Goal: Information Seeking & Learning: Learn about a topic

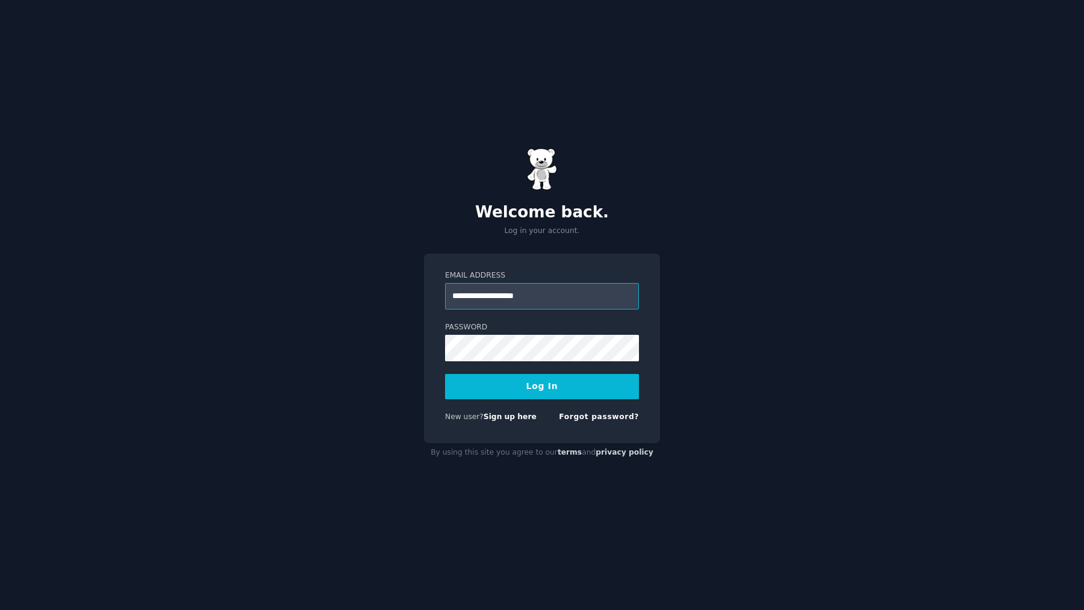
type input "**********"
click at [524, 387] on button "Log In" at bounding box center [542, 386] width 194 height 25
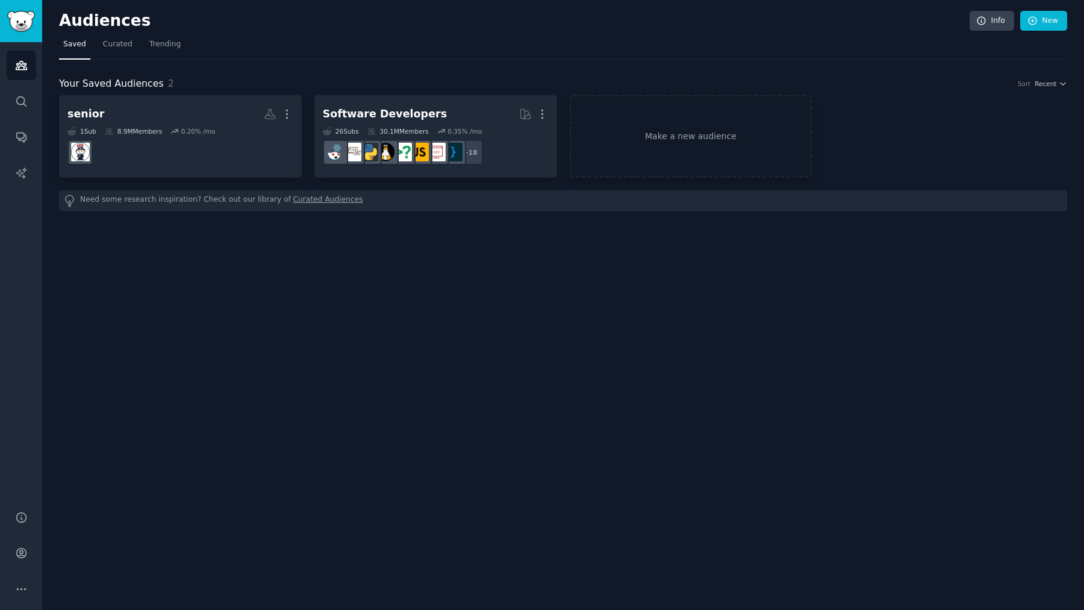
click at [580, 76] on div "Your Saved Audiences 2 Sort Recent" at bounding box center [563, 83] width 1008 height 15
click at [612, 141] on link "Make a new audience" at bounding box center [691, 136] width 243 height 82
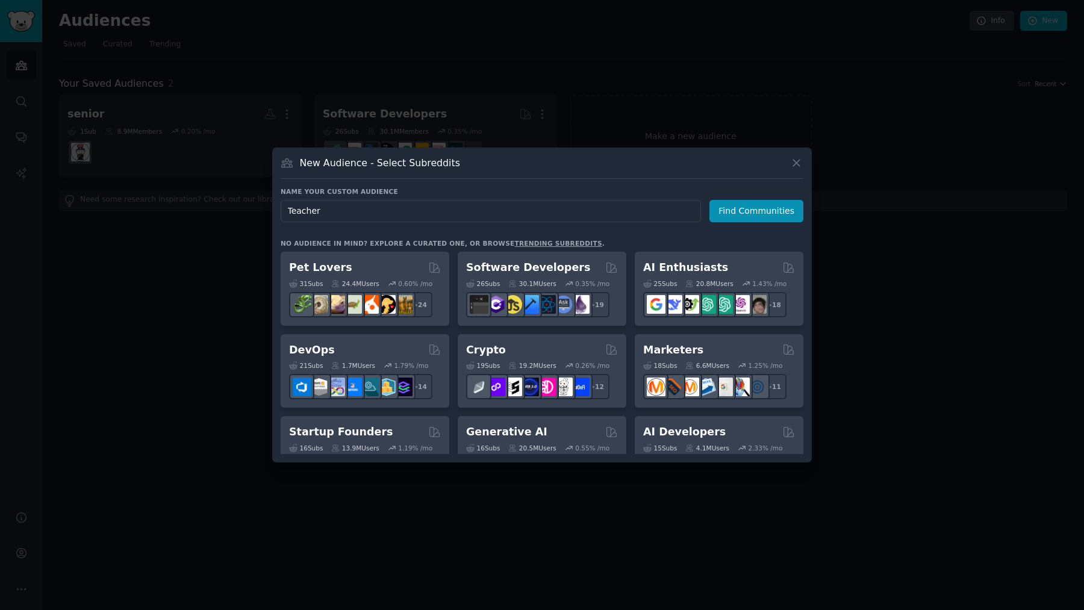
type input "Teachers"
click at [737, 206] on button "Find Communities" at bounding box center [756, 211] width 94 height 22
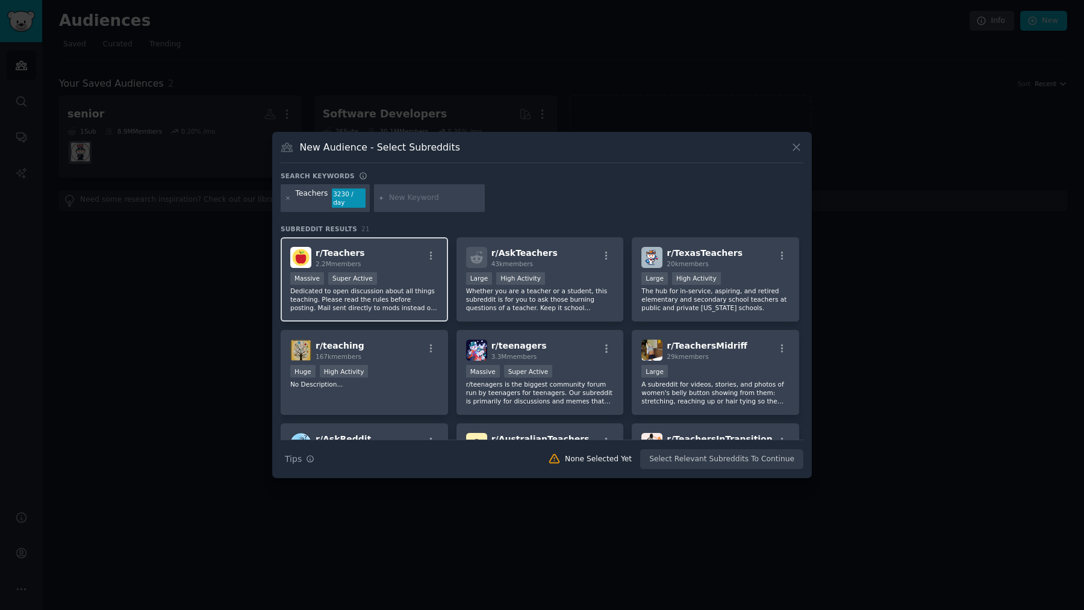
click at [384, 263] on div "r/ Teachers 2.2M members" at bounding box center [364, 257] width 148 height 21
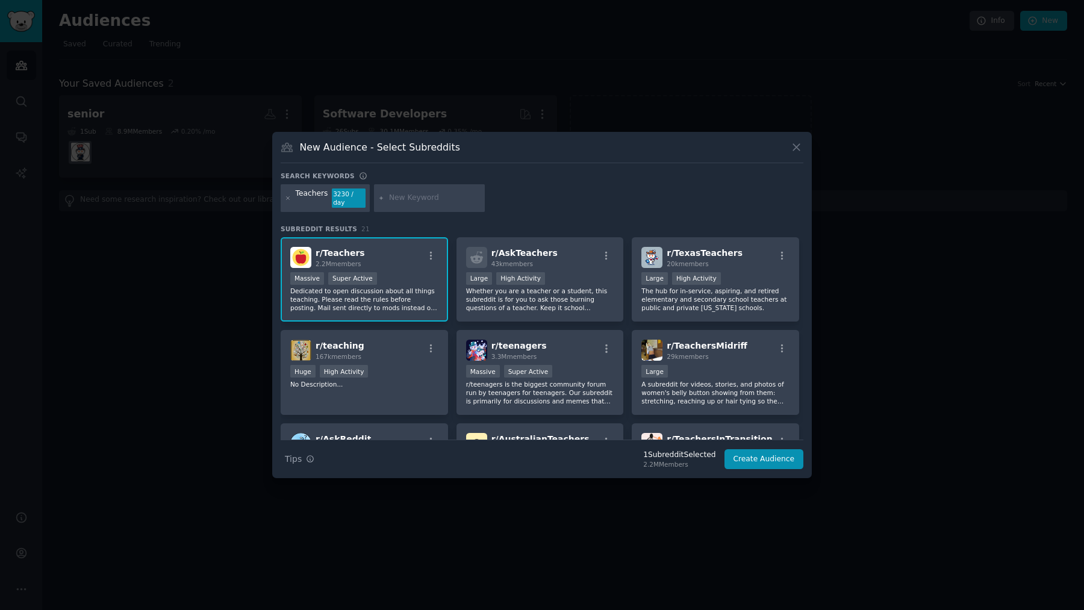
click at [447, 195] on input "text" at bounding box center [435, 198] width 92 height 11
type input "worksheet"
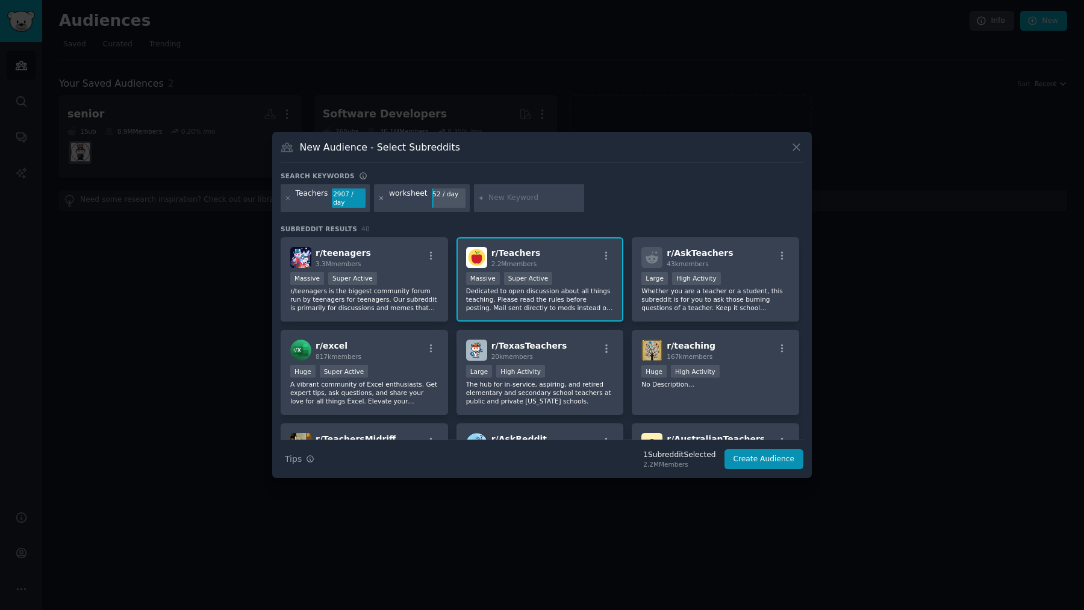
click at [380, 198] on icon at bounding box center [381, 197] width 3 height 3
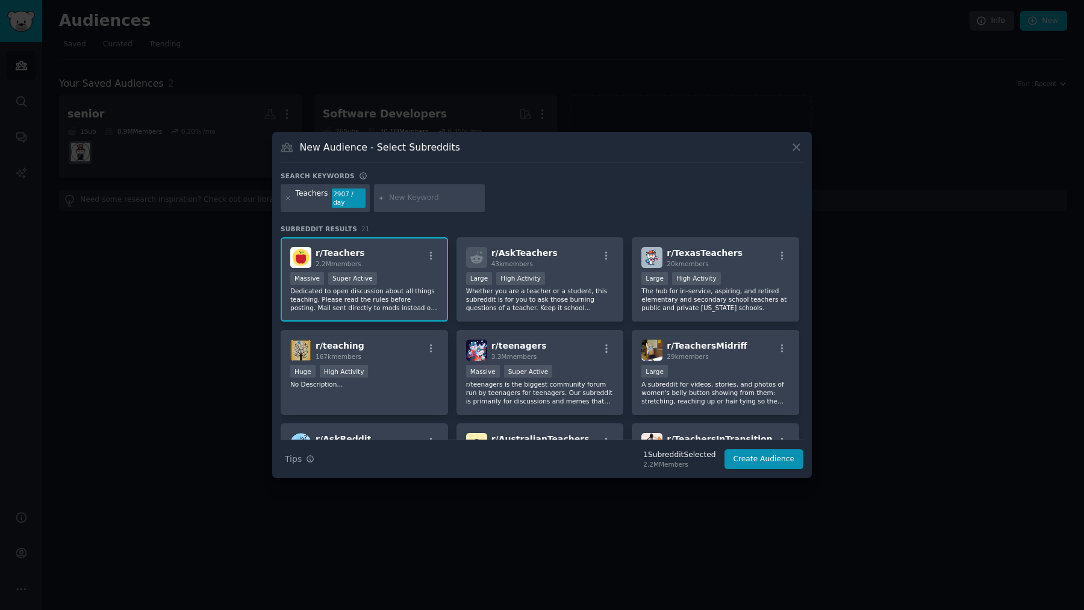
click at [545, 198] on div "Teachers 2907 / day" at bounding box center [542, 200] width 523 height 32
click at [741, 459] on button "Create Audience" at bounding box center [763, 459] width 79 height 20
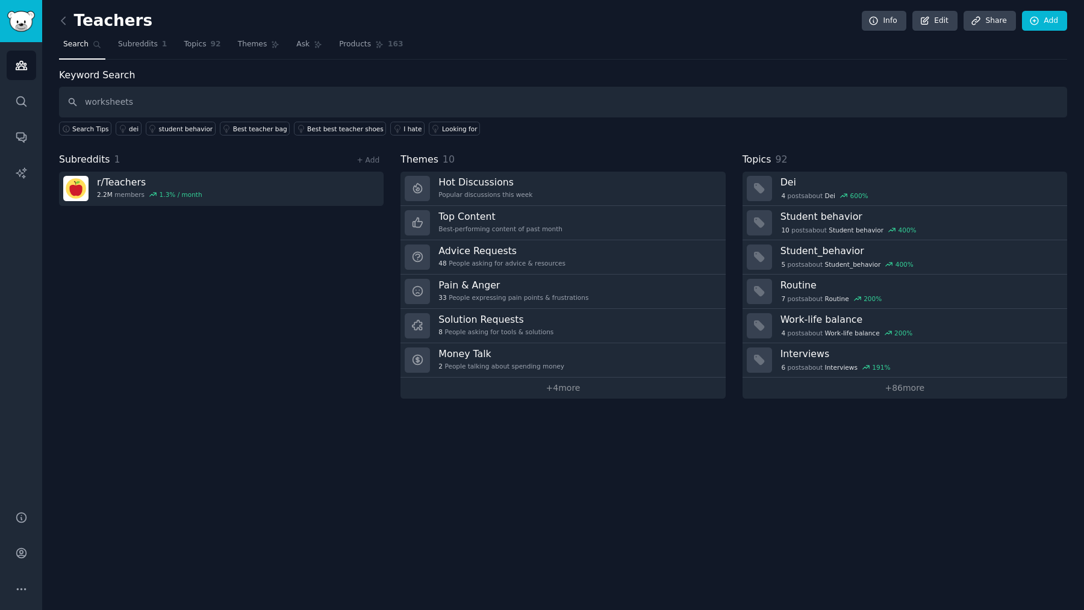
type input "worksheets"
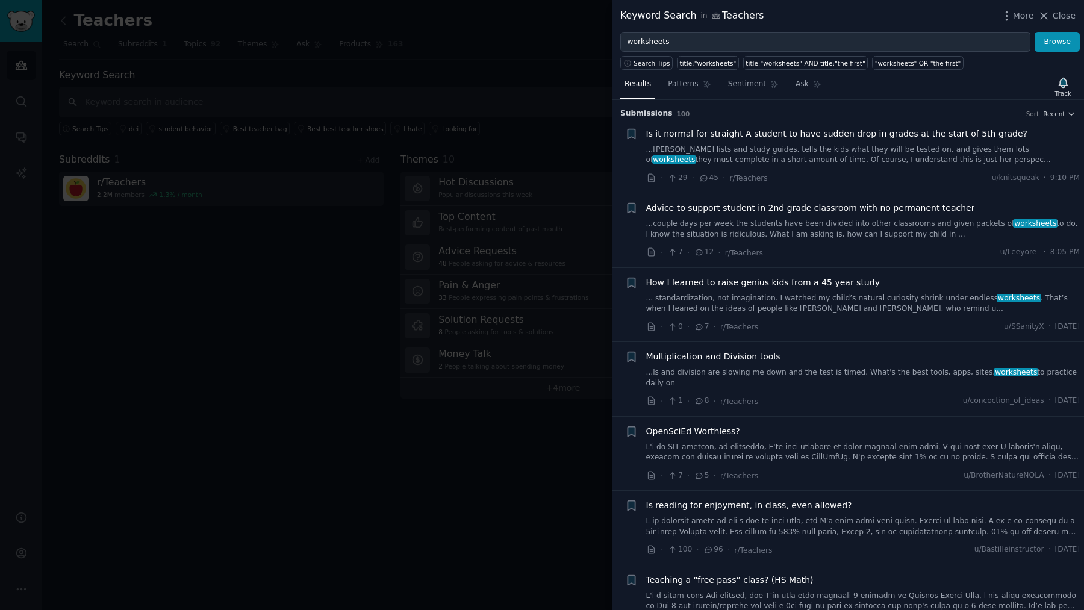
click at [425, 102] on div at bounding box center [542, 305] width 1084 height 610
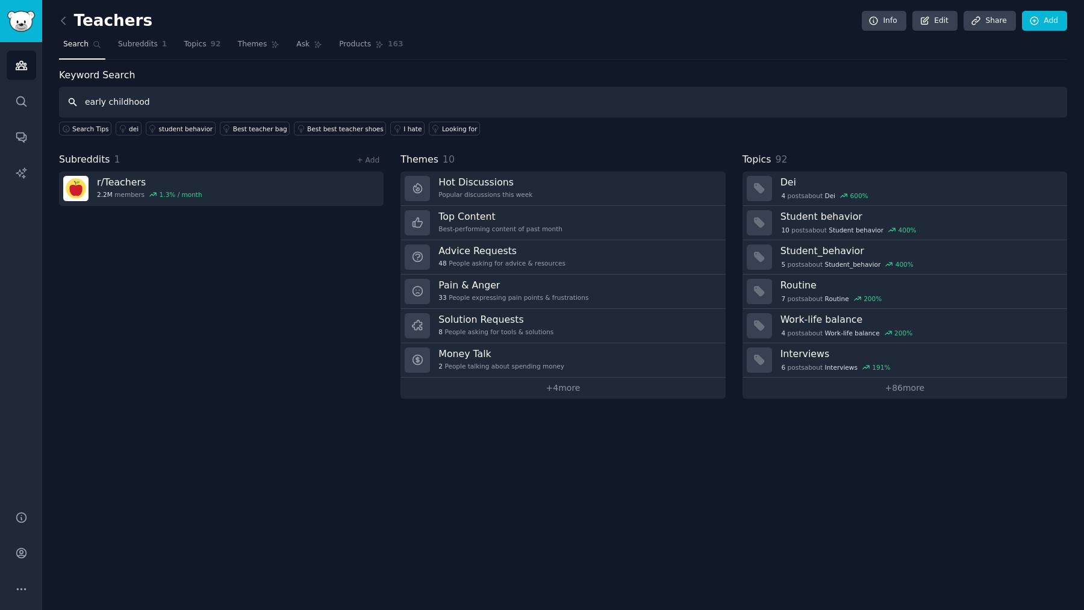
type input "early childhood"
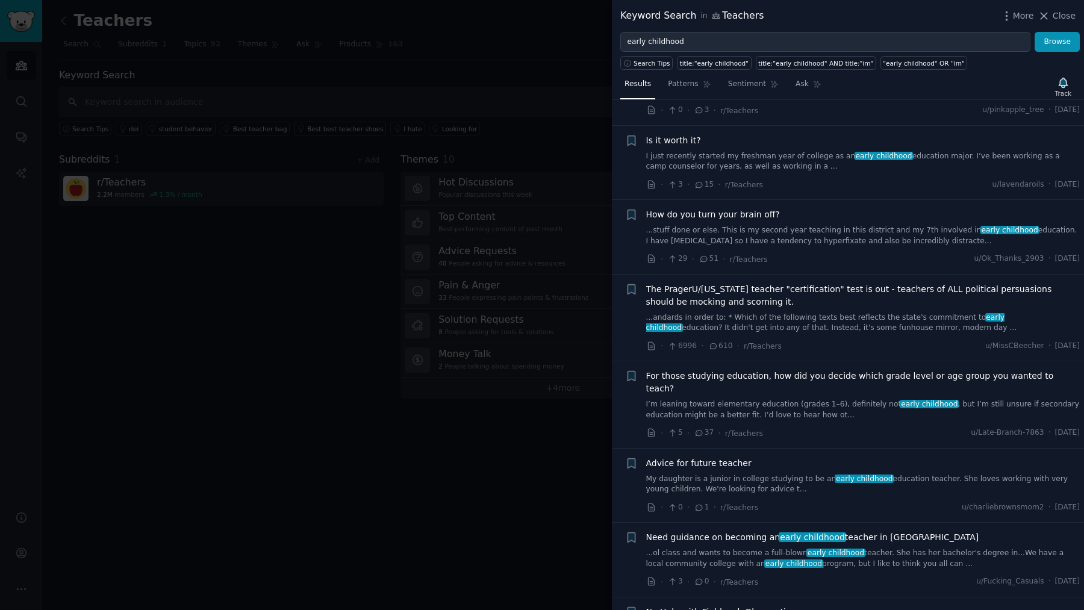
scroll to position [601, 0]
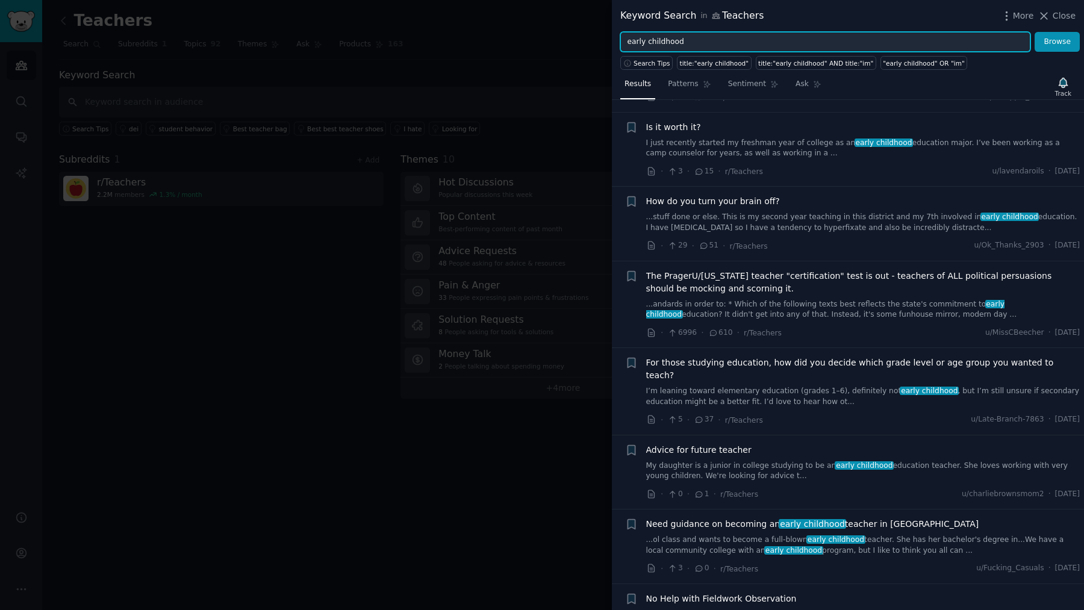
click at [804, 35] on input "early childhood" at bounding box center [825, 42] width 410 height 20
click at [799, 43] on input "early childhood" at bounding box center [825, 42] width 410 height 20
click at [1034, 32] on button "Browse" at bounding box center [1056, 42] width 45 height 20
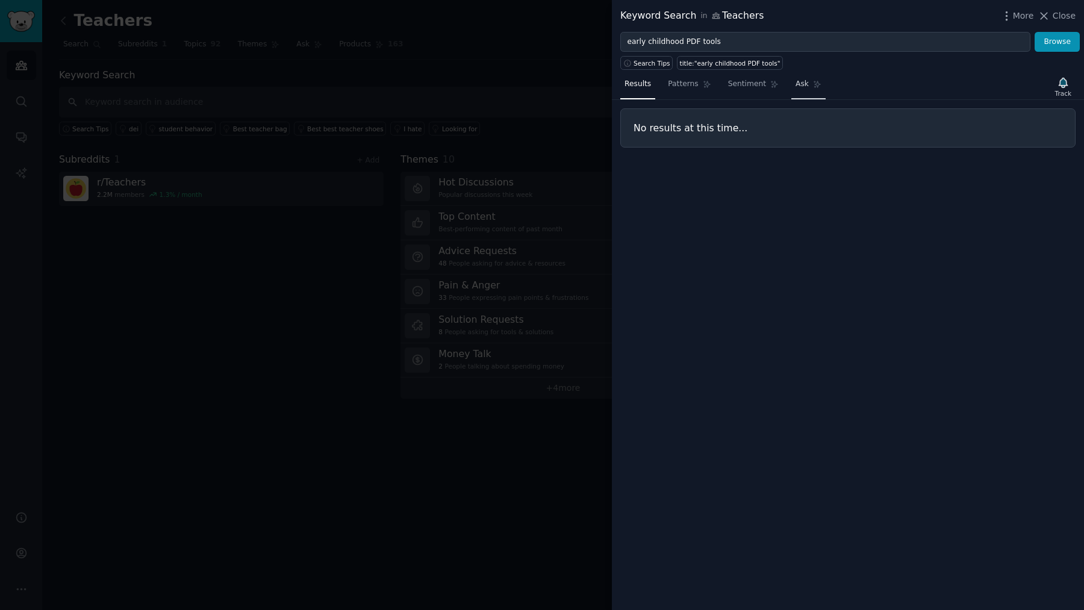
click at [803, 78] on link "Ask" at bounding box center [808, 87] width 34 height 25
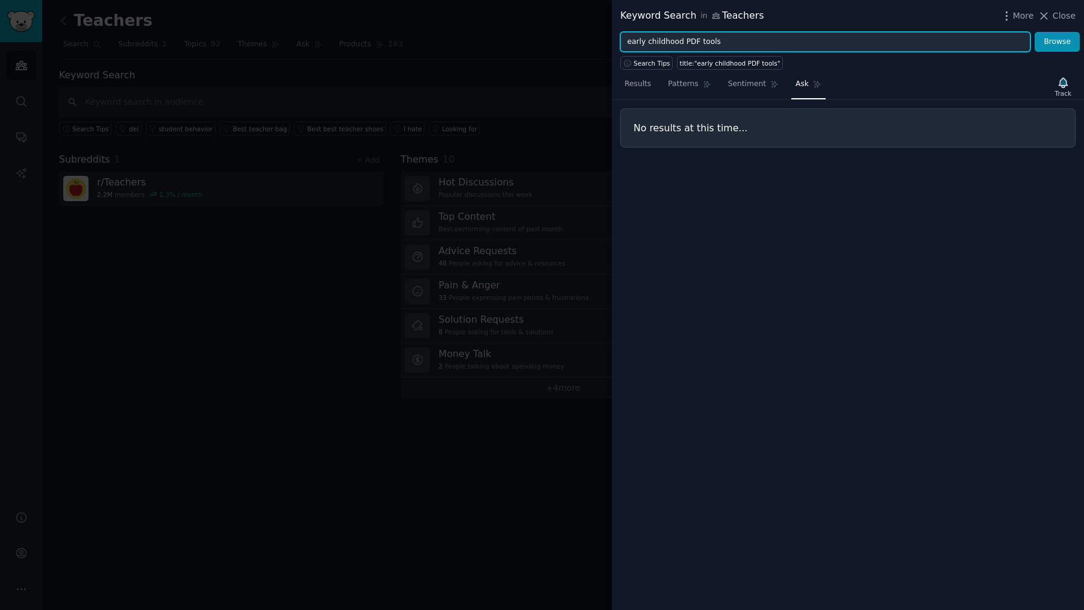
click at [792, 43] on input "early childhood PDF tools" at bounding box center [825, 42] width 410 height 20
type input "early childhood"
click at [1034, 32] on button "Browse" at bounding box center [1056, 42] width 45 height 20
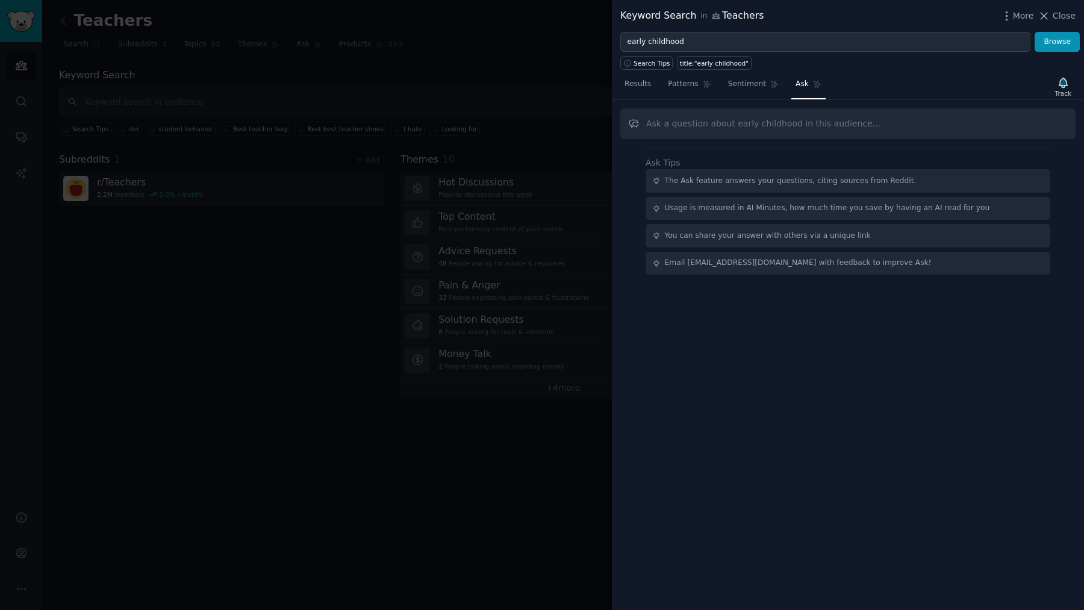
click at [767, 120] on input "text" at bounding box center [847, 123] width 455 height 31
type input "w"
type input "are teachers interested in which online tools"
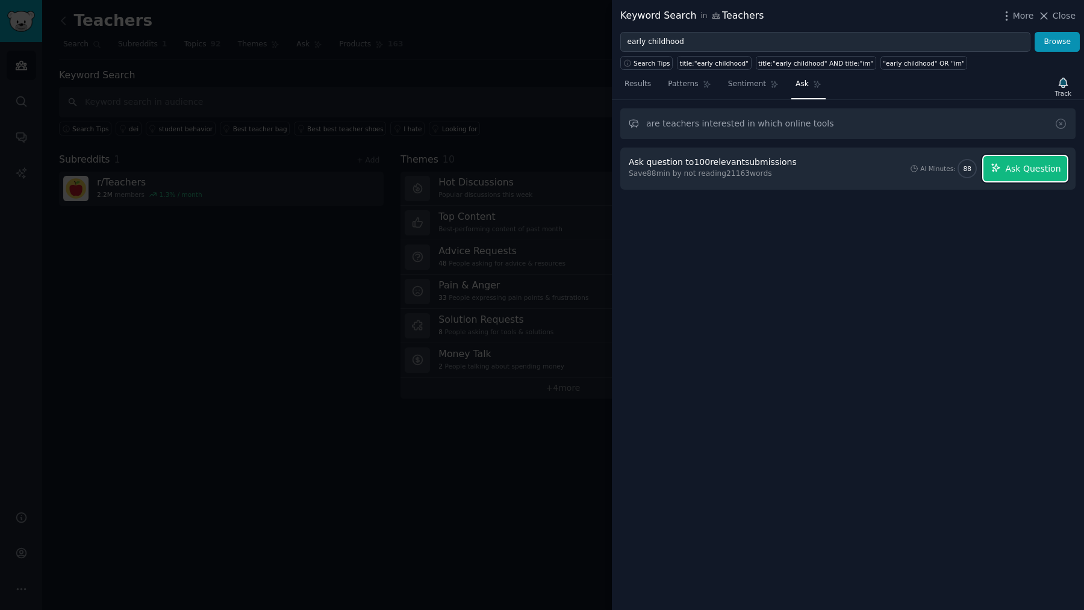
click at [999, 161] on button "Ask Question" at bounding box center [1025, 168] width 84 height 25
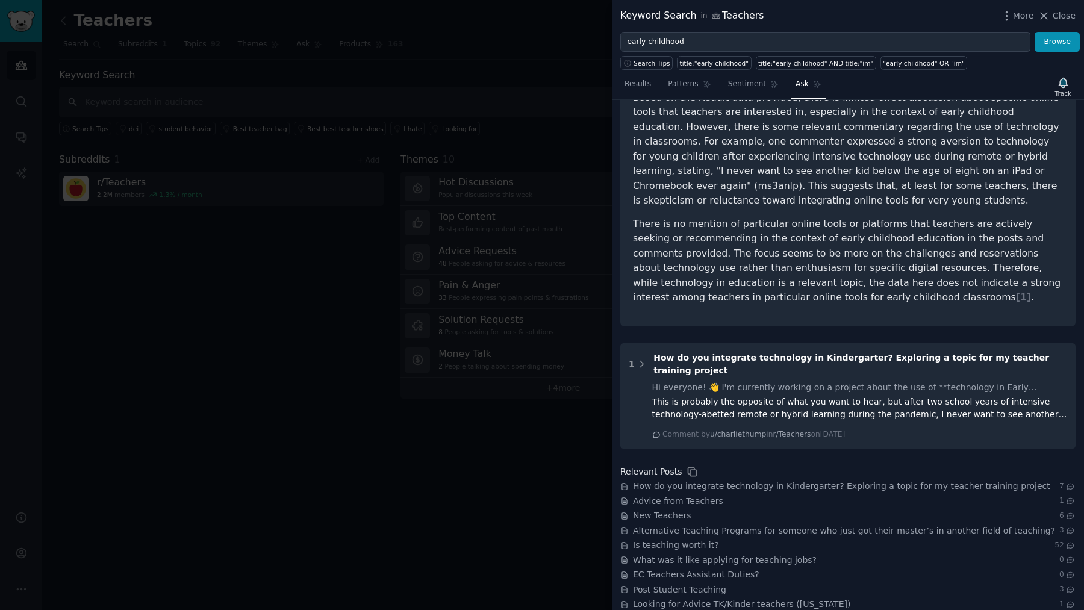
scroll to position [117, 0]
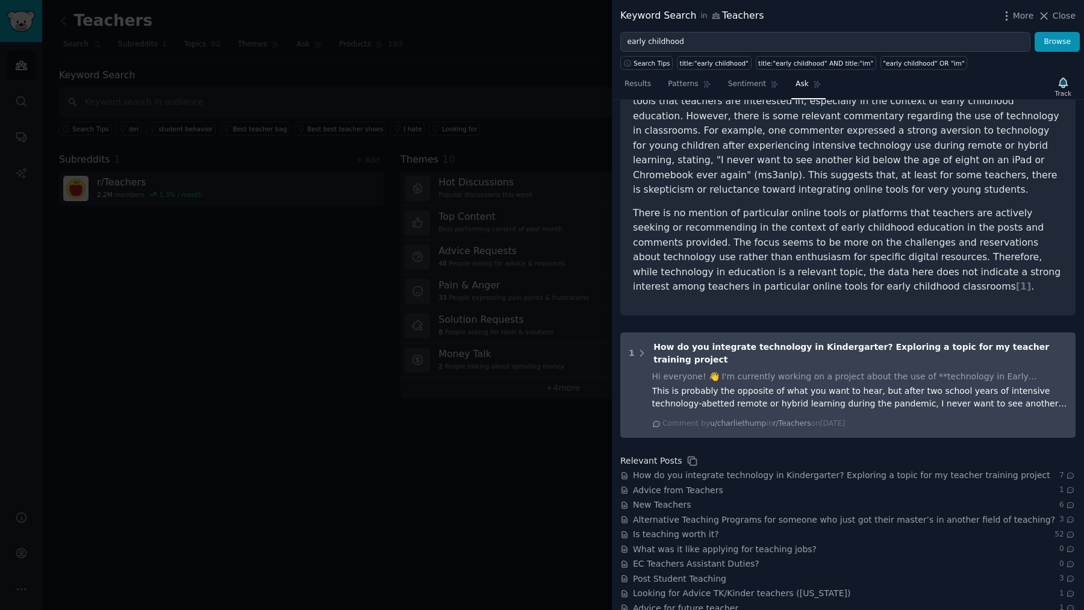
click at [766, 392] on div "This is probably the opposite of what you want to hear, but after two school ye…" at bounding box center [859, 397] width 415 height 25
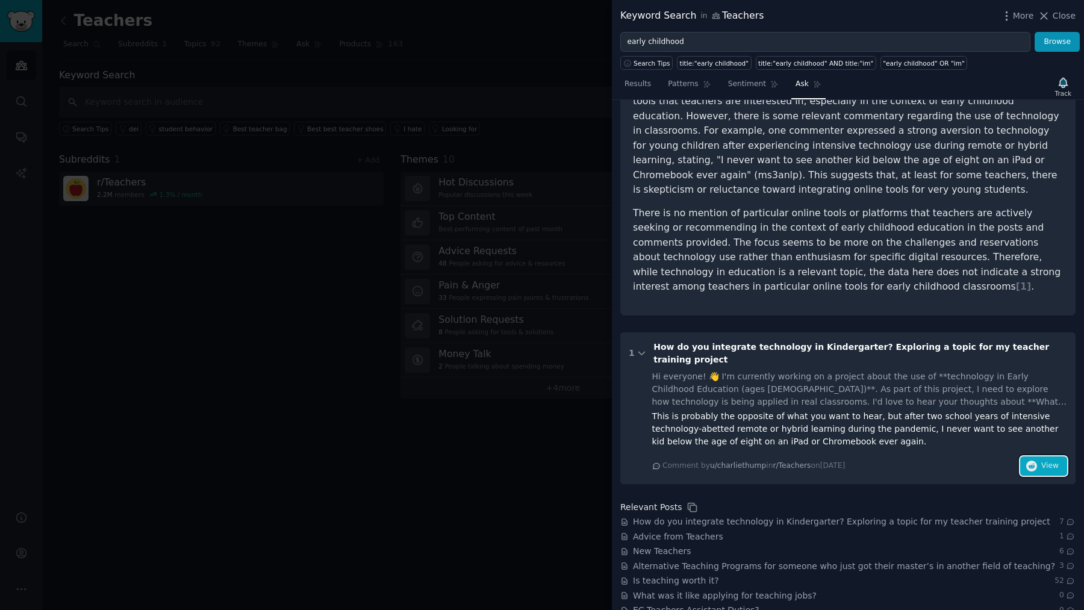
click at [1045, 461] on span "View" at bounding box center [1049, 466] width 17 height 11
click at [383, 77] on div at bounding box center [542, 305] width 1084 height 610
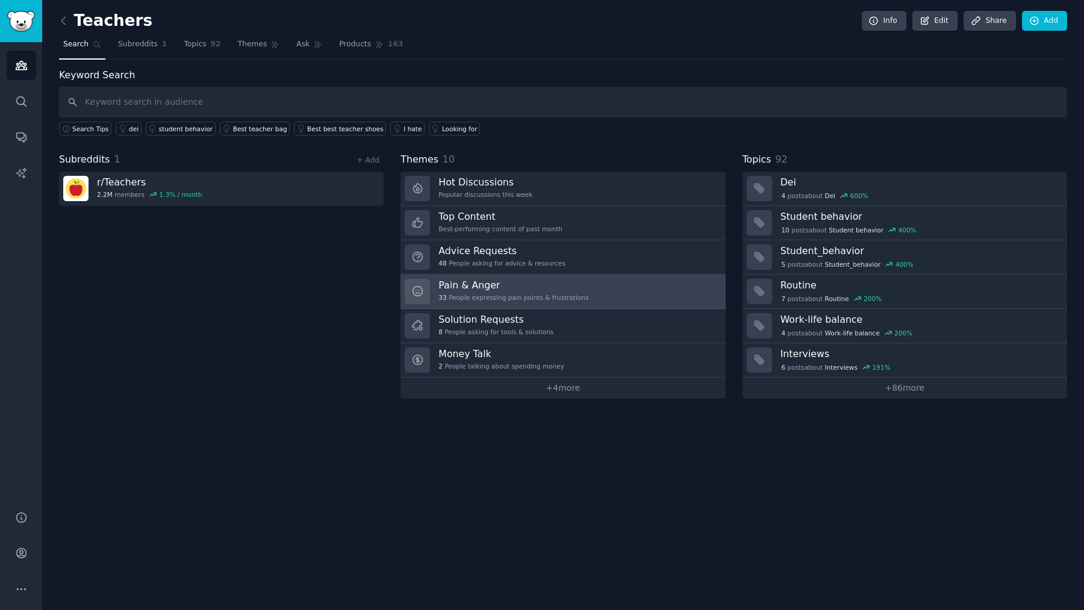
click at [465, 276] on link "Pain & Anger 33 People expressing pain points & frustrations" at bounding box center [562, 292] width 324 height 34
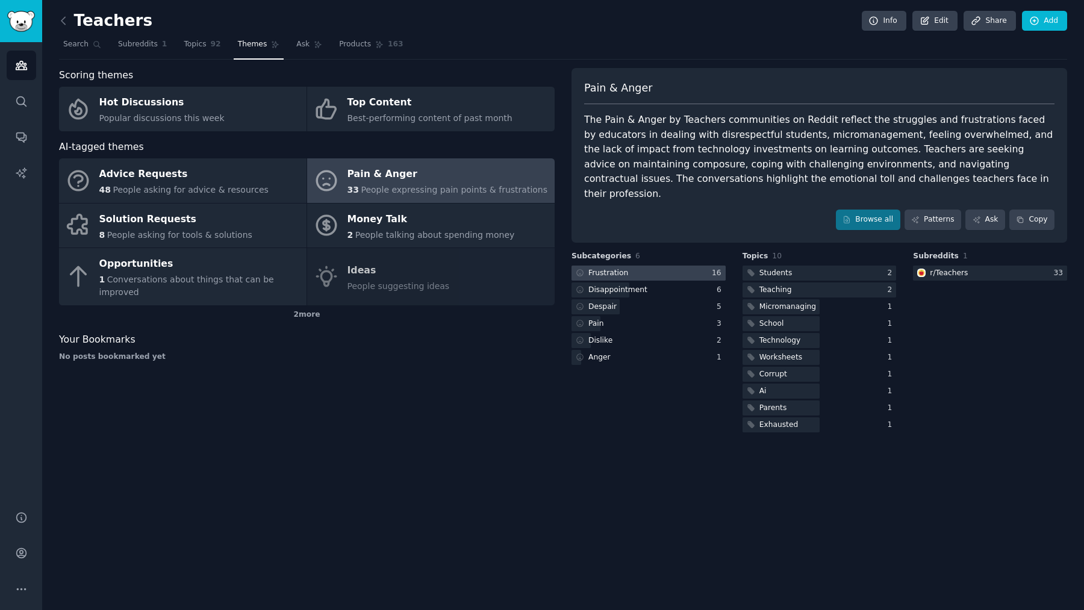
click at [609, 268] on div "Frustration" at bounding box center [608, 273] width 40 height 11
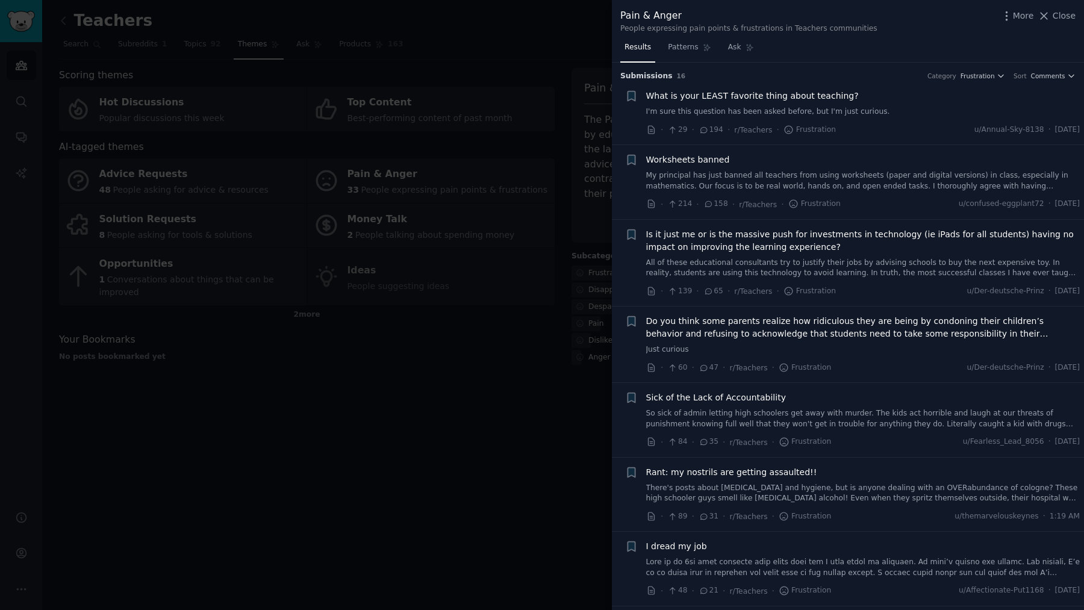
click at [758, 168] on div "Worksheets banned My principal has just banned all teachers from using workshee…" at bounding box center [863, 173] width 434 height 38
click at [755, 182] on link "My principal has just banned all teachers from using worksheets (paper and digi…" at bounding box center [863, 180] width 434 height 21
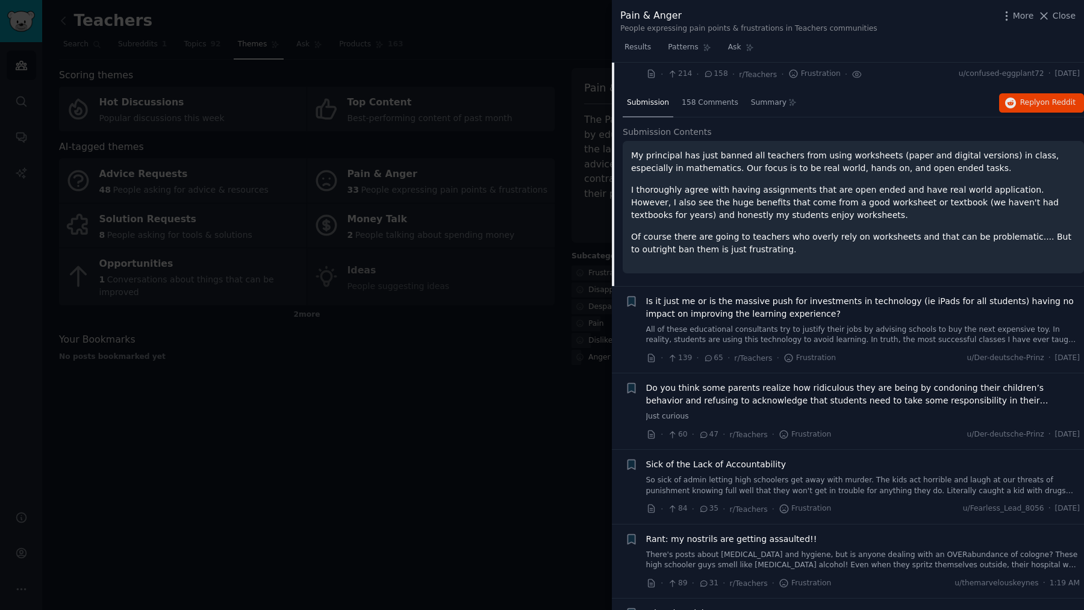
scroll to position [198, 0]
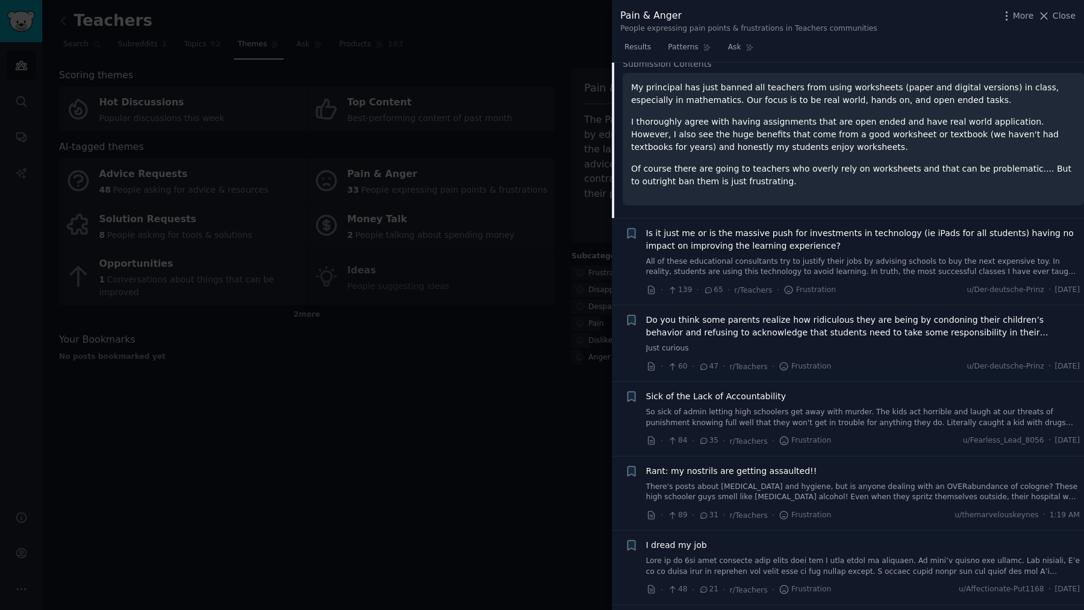
click at [496, 333] on div at bounding box center [542, 305] width 1084 height 610
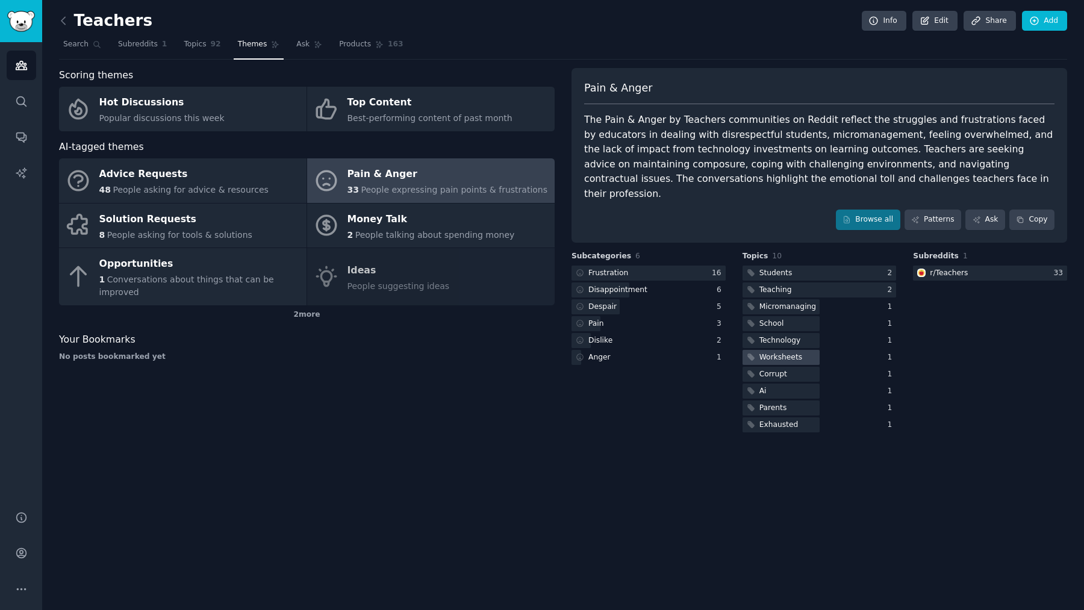
click at [765, 350] on div "Worksheets" at bounding box center [773, 357] width 62 height 15
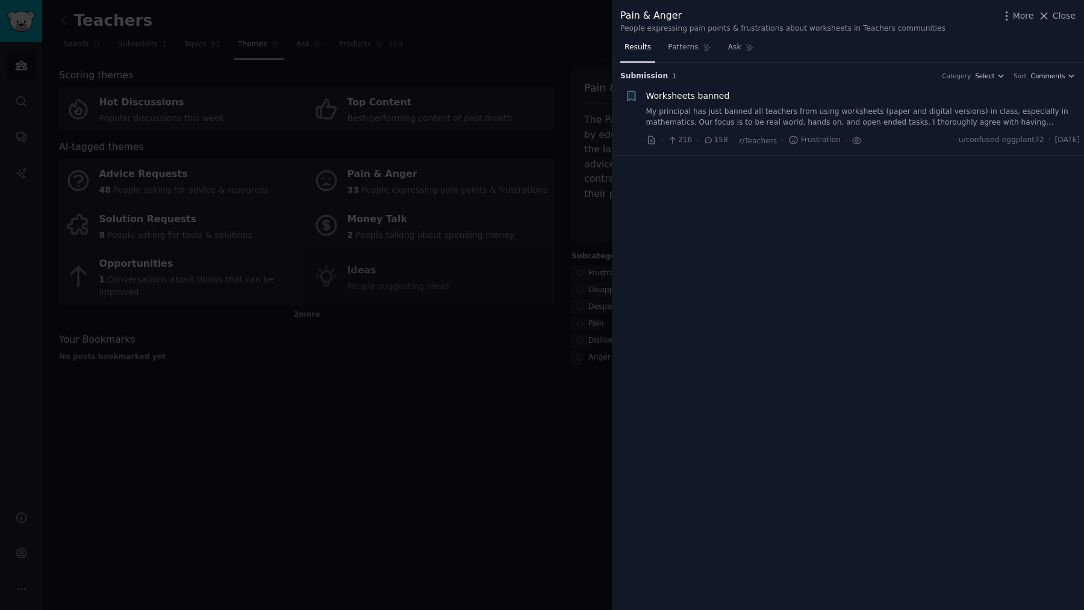
click at [453, 361] on div at bounding box center [542, 305] width 1084 height 610
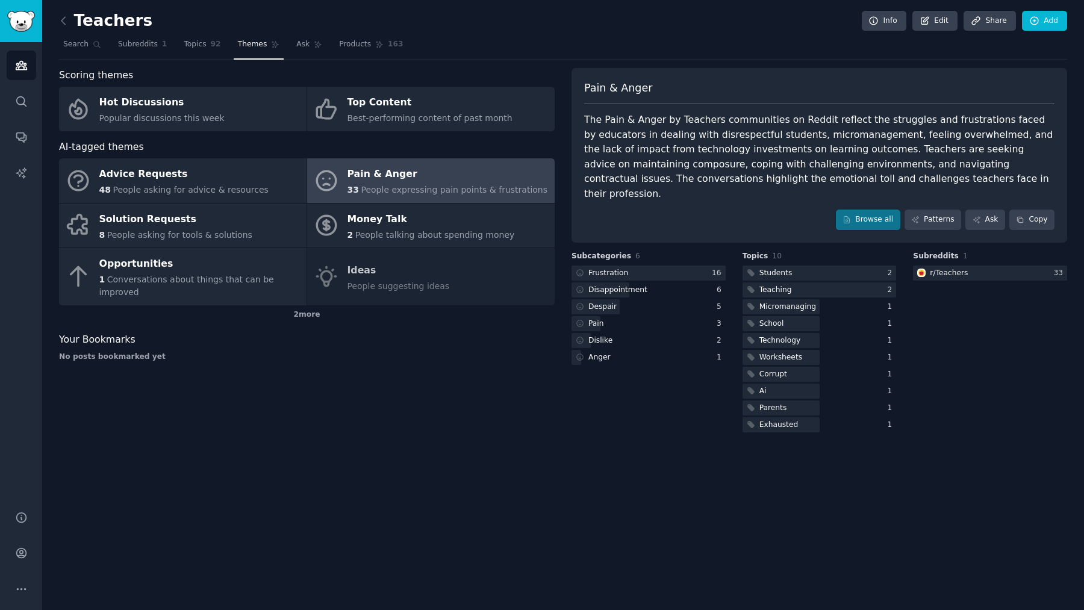
click at [61, 27] on link at bounding box center [66, 20] width 15 height 19
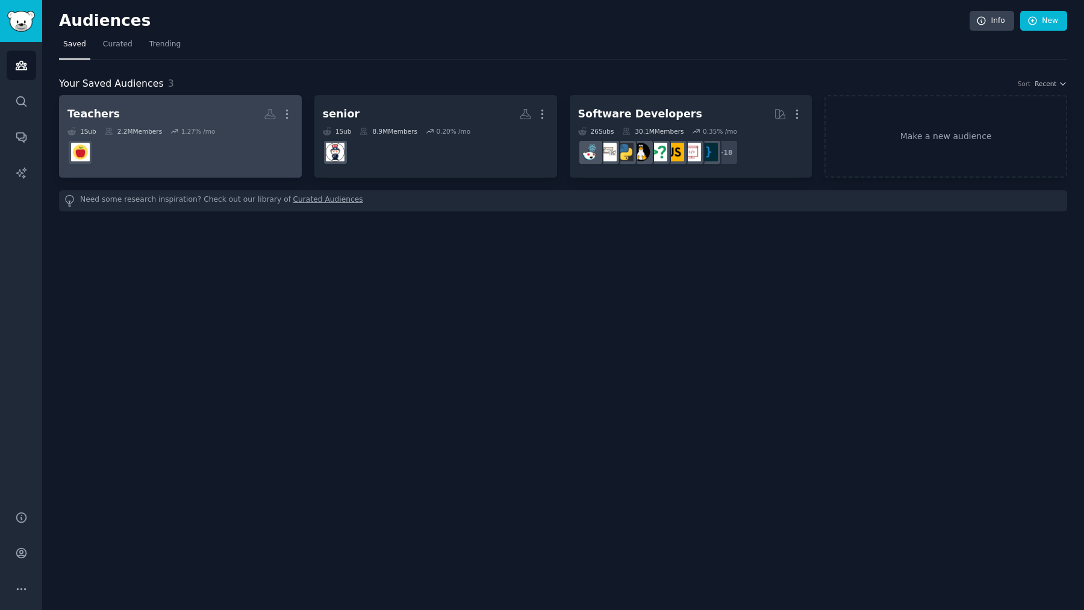
click at [144, 127] on div "2.2M Members" at bounding box center [133, 131] width 57 height 8
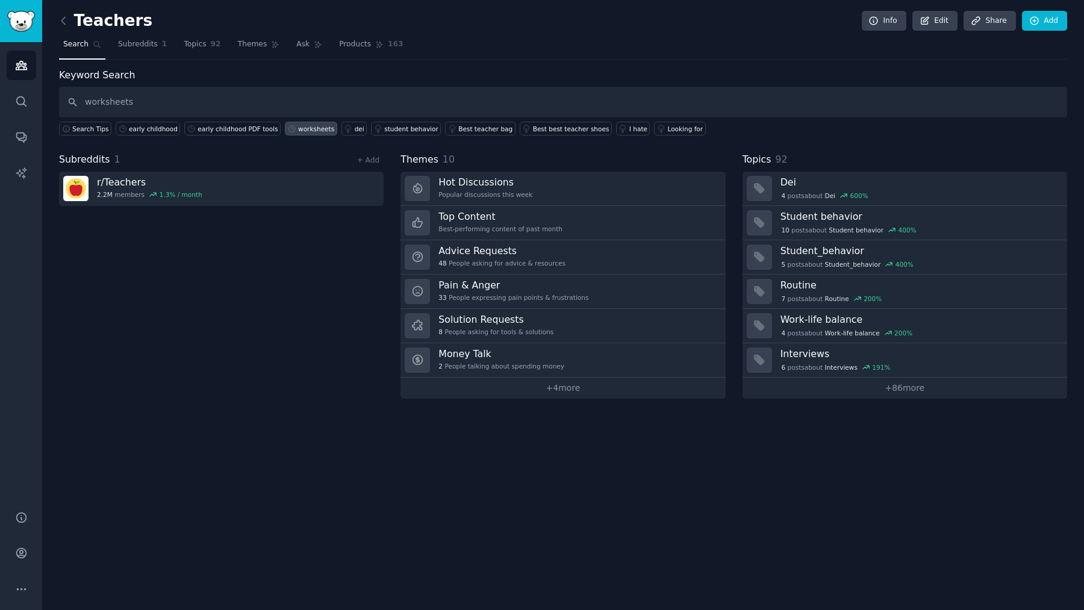
type input "worksheets"
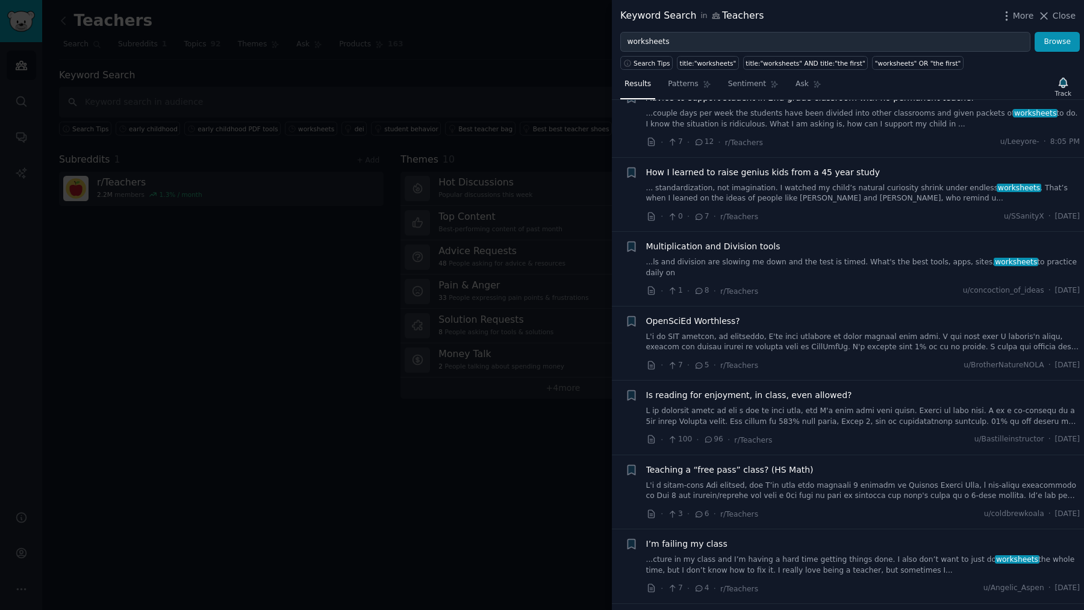
scroll to position [151, 0]
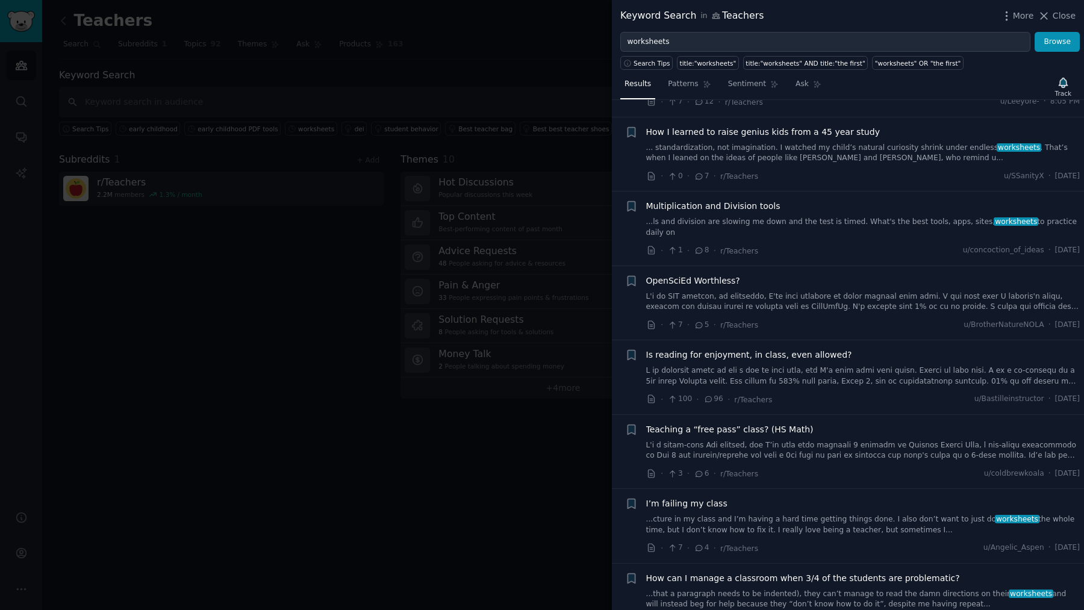
click at [739, 203] on span "Multiplication and Division tools" at bounding box center [713, 206] width 134 height 13
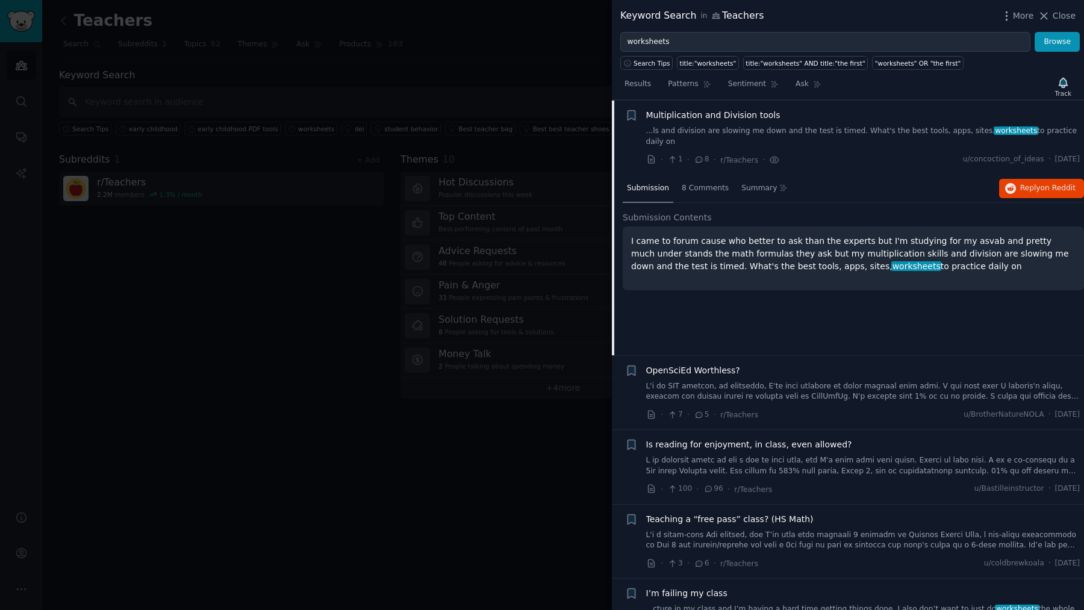
scroll to position [242, 0]
click at [807, 240] on p "I came to forum cause who better to ask than the experts but I'm studying for m…" at bounding box center [853, 253] width 444 height 38
click at [713, 194] on div "8 Comments" at bounding box center [704, 188] width 55 height 29
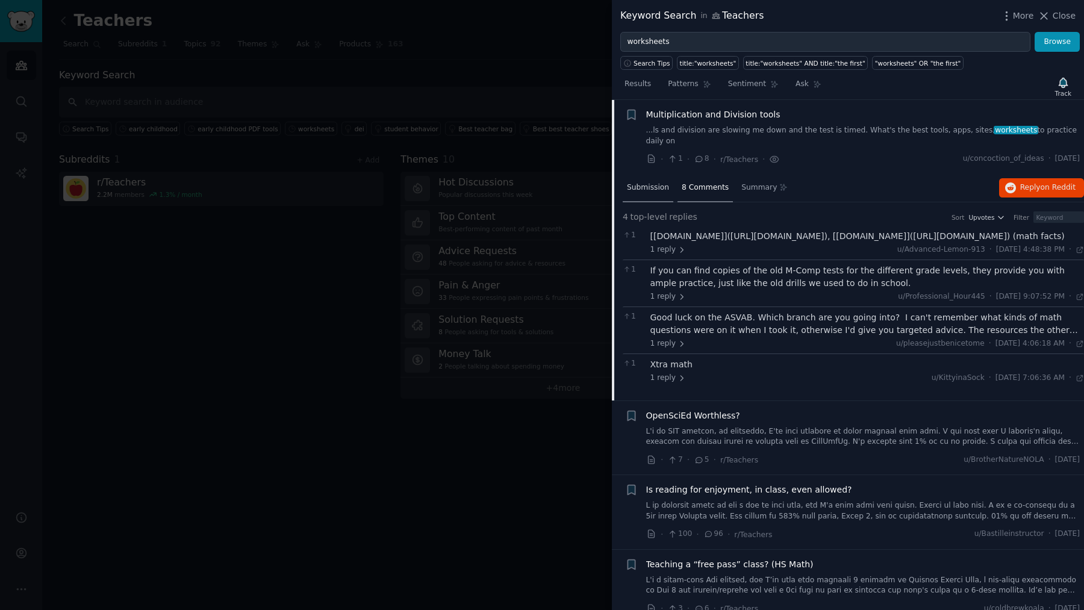
click at [648, 185] on span "Submission" at bounding box center [648, 187] width 42 height 11
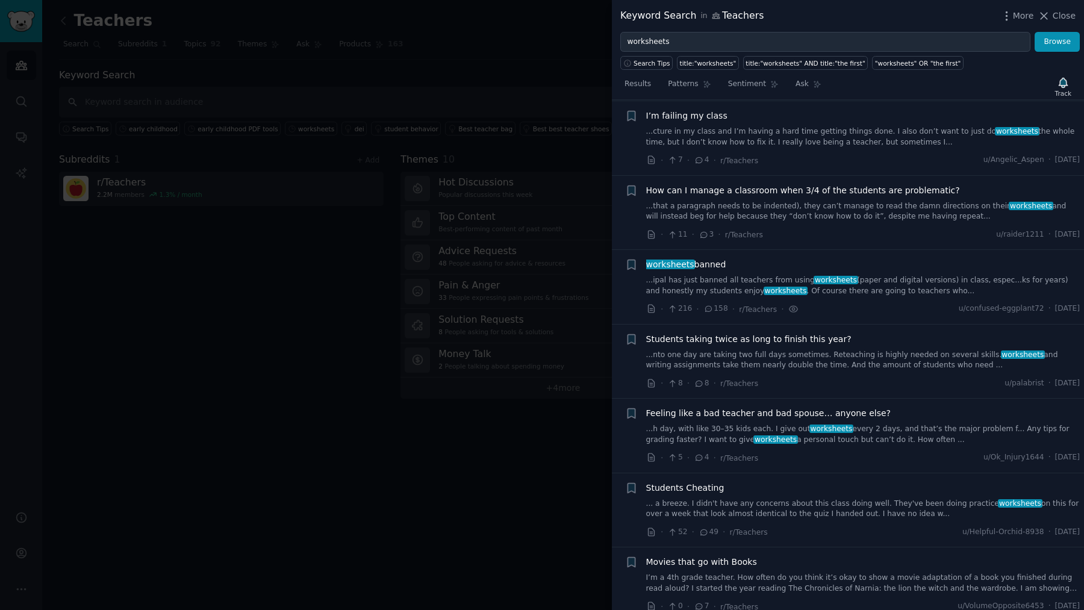
scroll to position [726, 0]
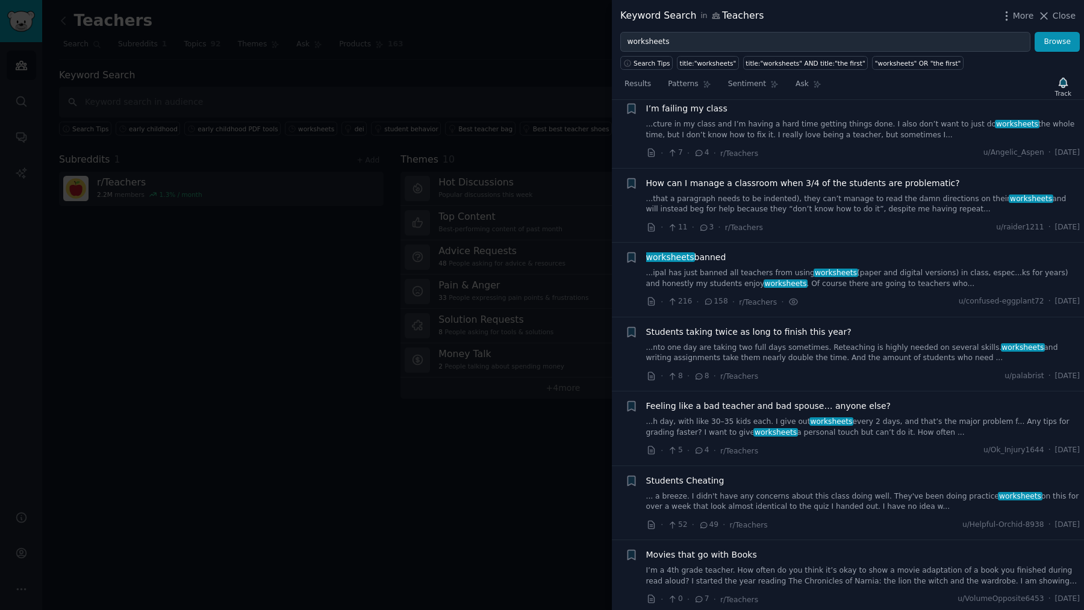
click at [647, 403] on span "Feeling like a bad teacher and bad spouse… anyone else?" at bounding box center [768, 406] width 245 height 13
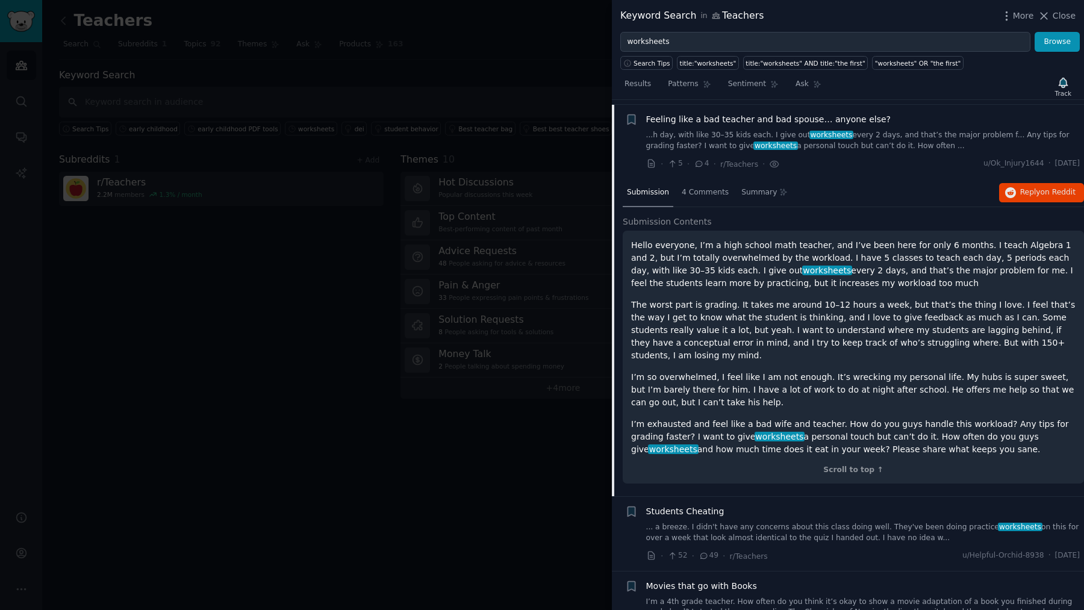
scroll to position [837, 0]
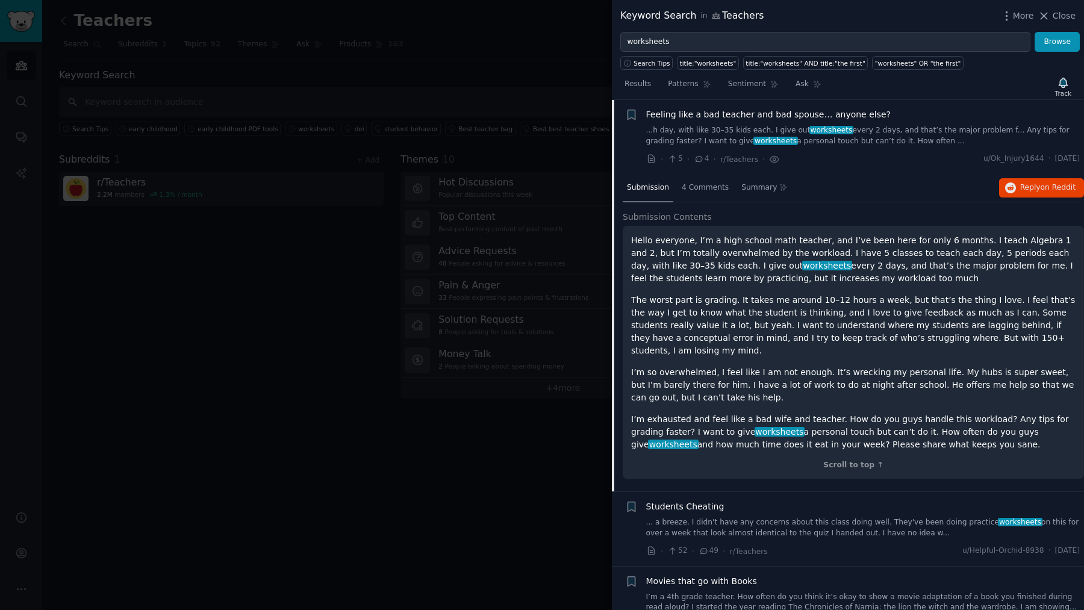
click at [503, 82] on div at bounding box center [542, 305] width 1084 height 610
